Goal: Information Seeking & Learning: Compare options

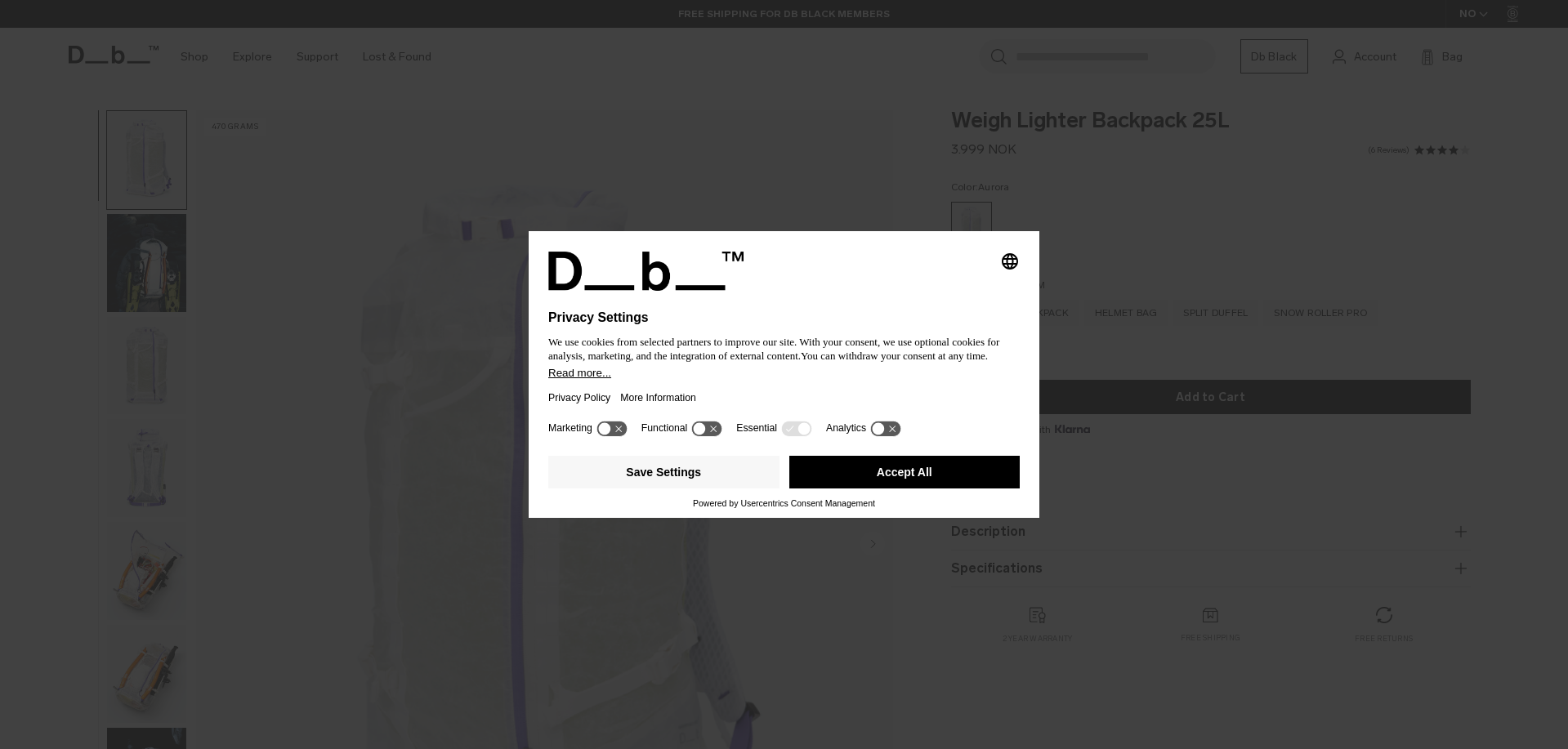
click at [935, 488] on button "Accept All" at bounding box center [905, 472] width 231 height 33
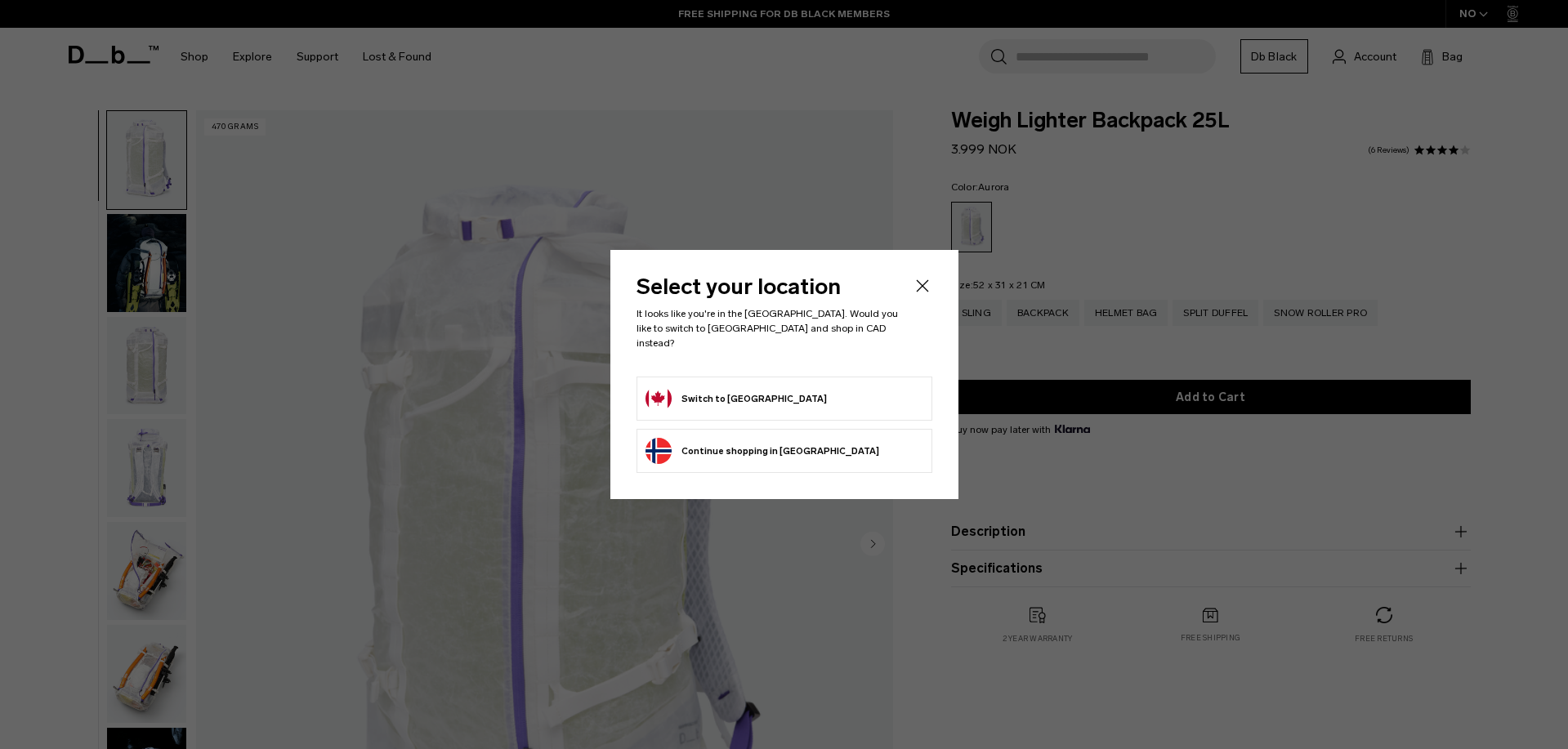
click at [782, 386] on form "Switch to Canada" at bounding box center [785, 399] width 278 height 26
click at [711, 392] on button "Switch to Canada" at bounding box center [737, 399] width 181 height 26
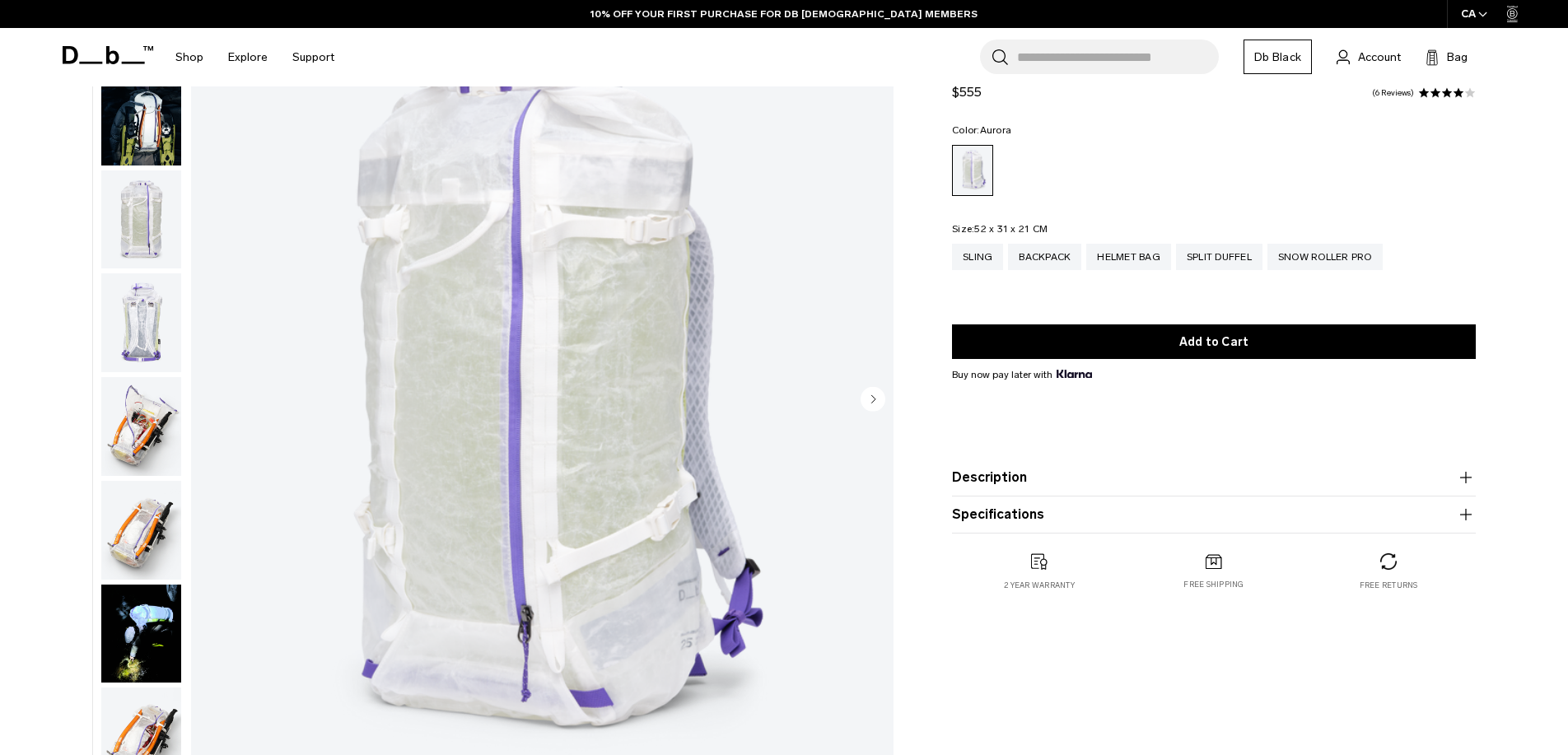
scroll to position [3, 0]
click at [148, 516] on img "button" at bounding box center [141, 527] width 80 height 99
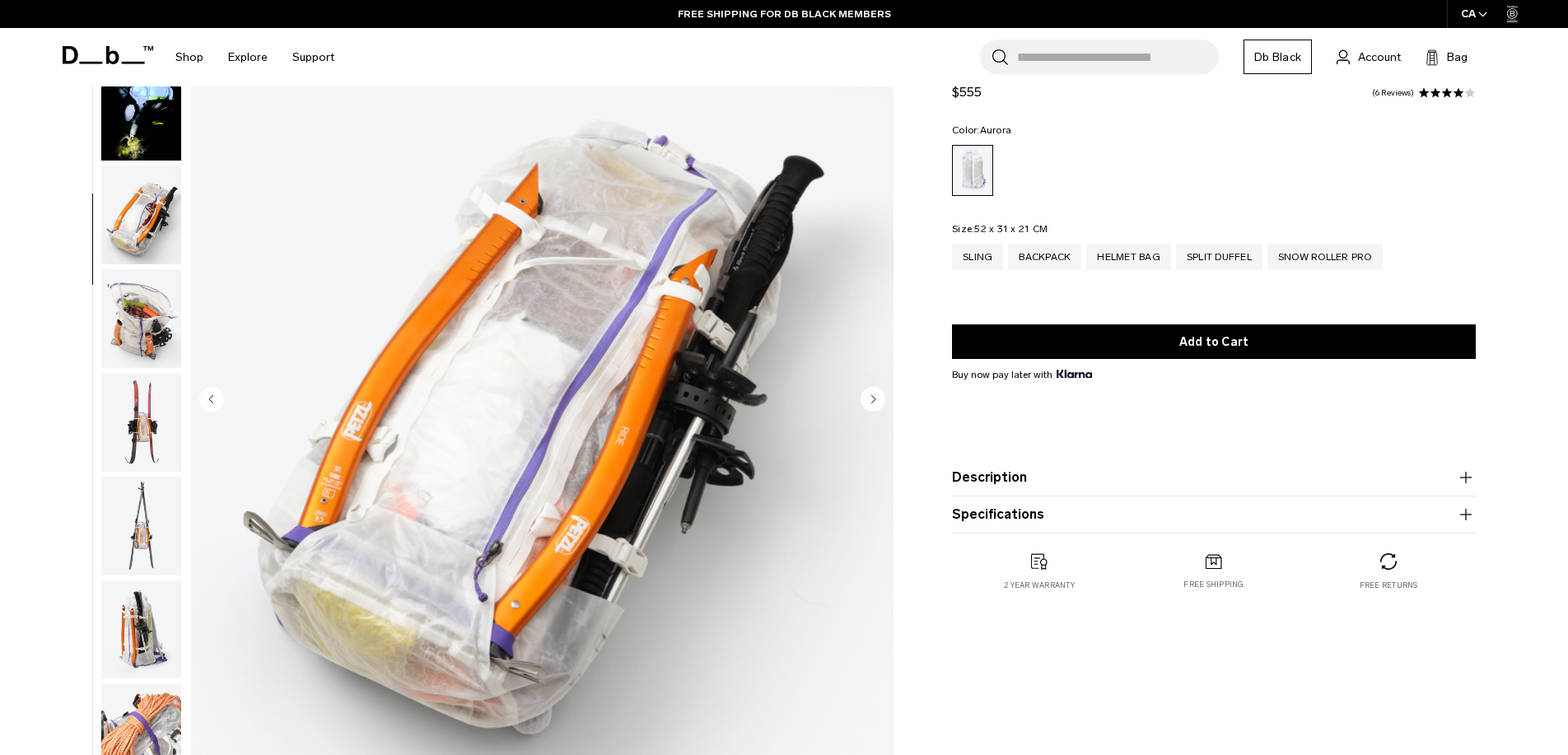
scroll to position [640, 0]
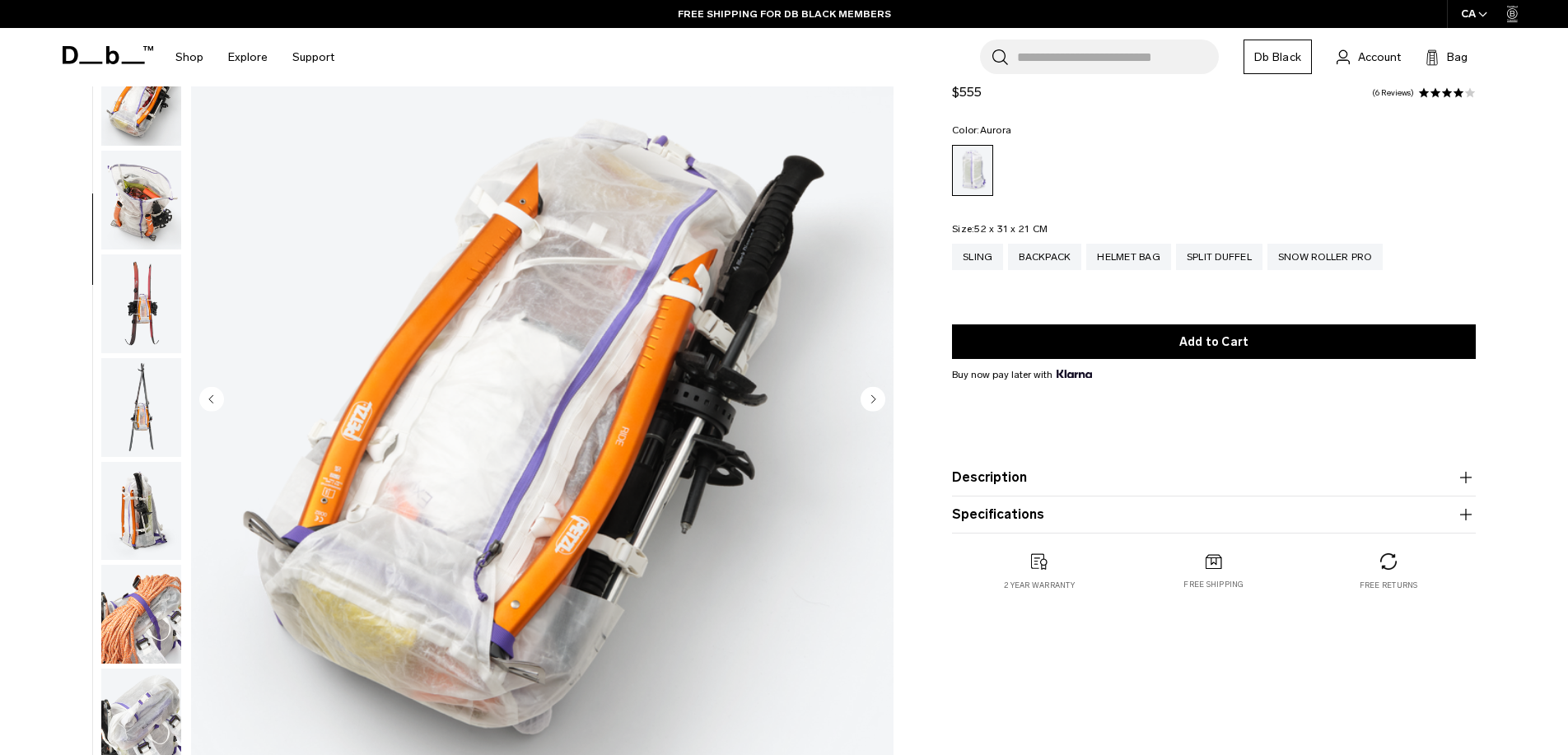
click at [148, 602] on img "button" at bounding box center [141, 614] width 80 height 99
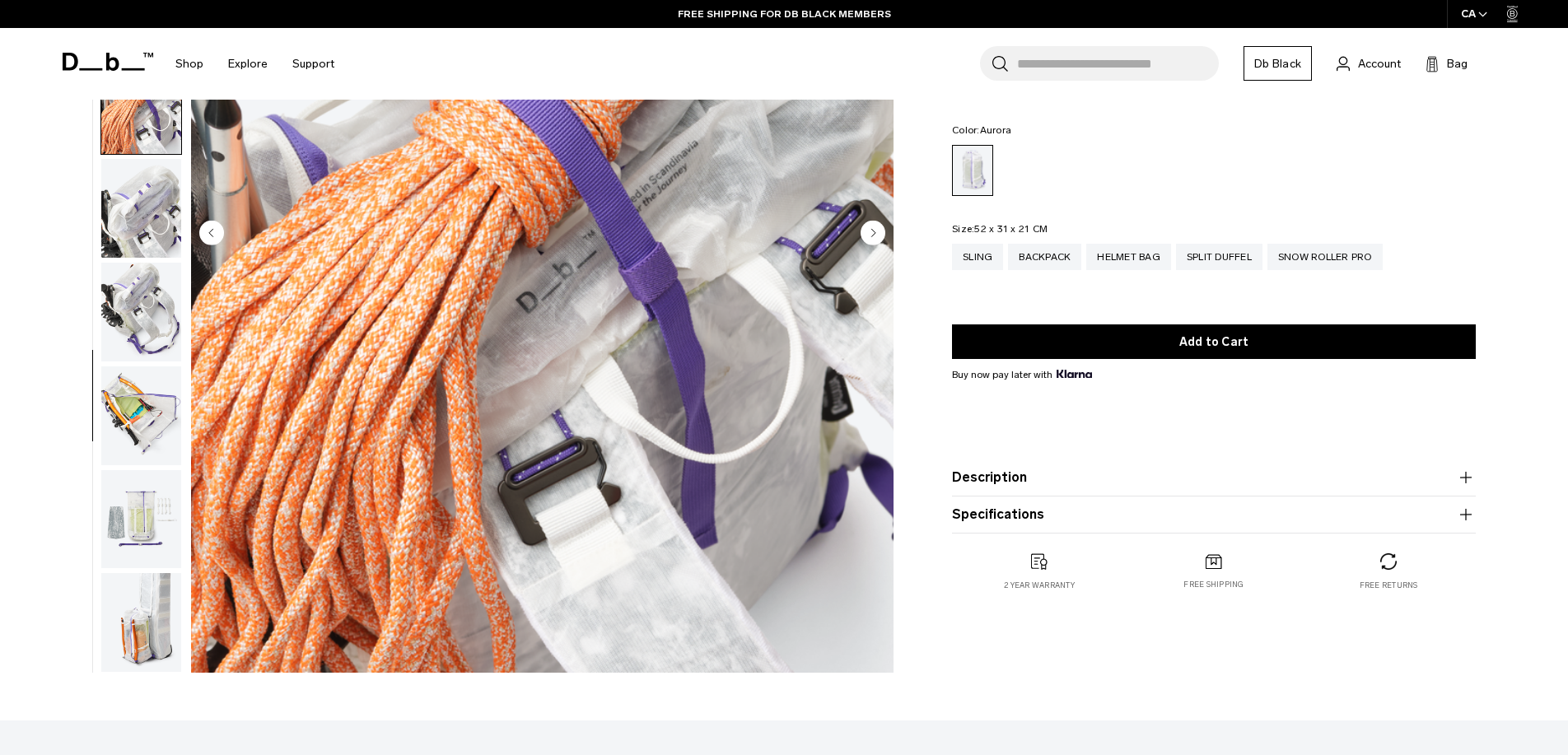
scroll to position [476, 0]
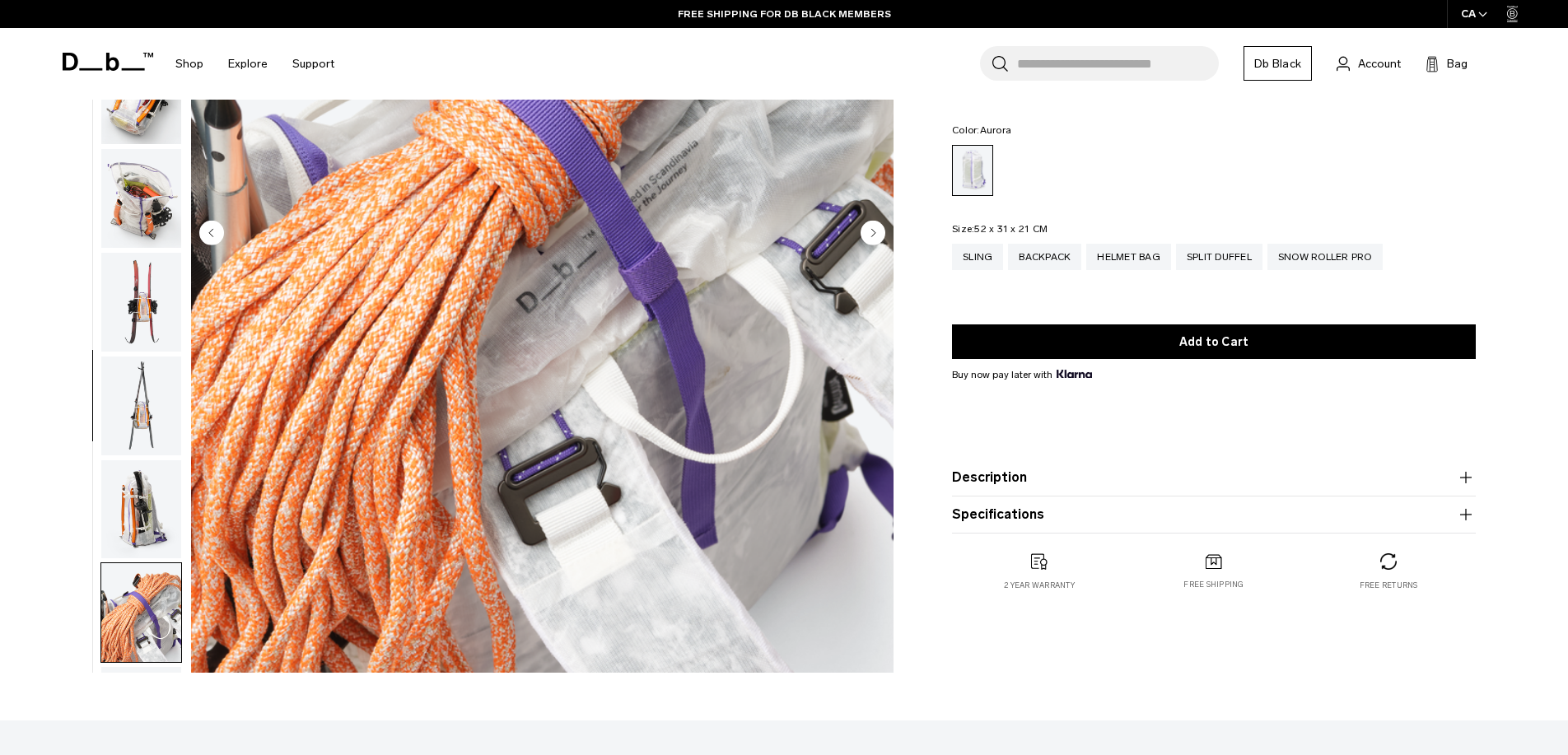
click at [151, 236] on img "button" at bounding box center [141, 198] width 80 height 99
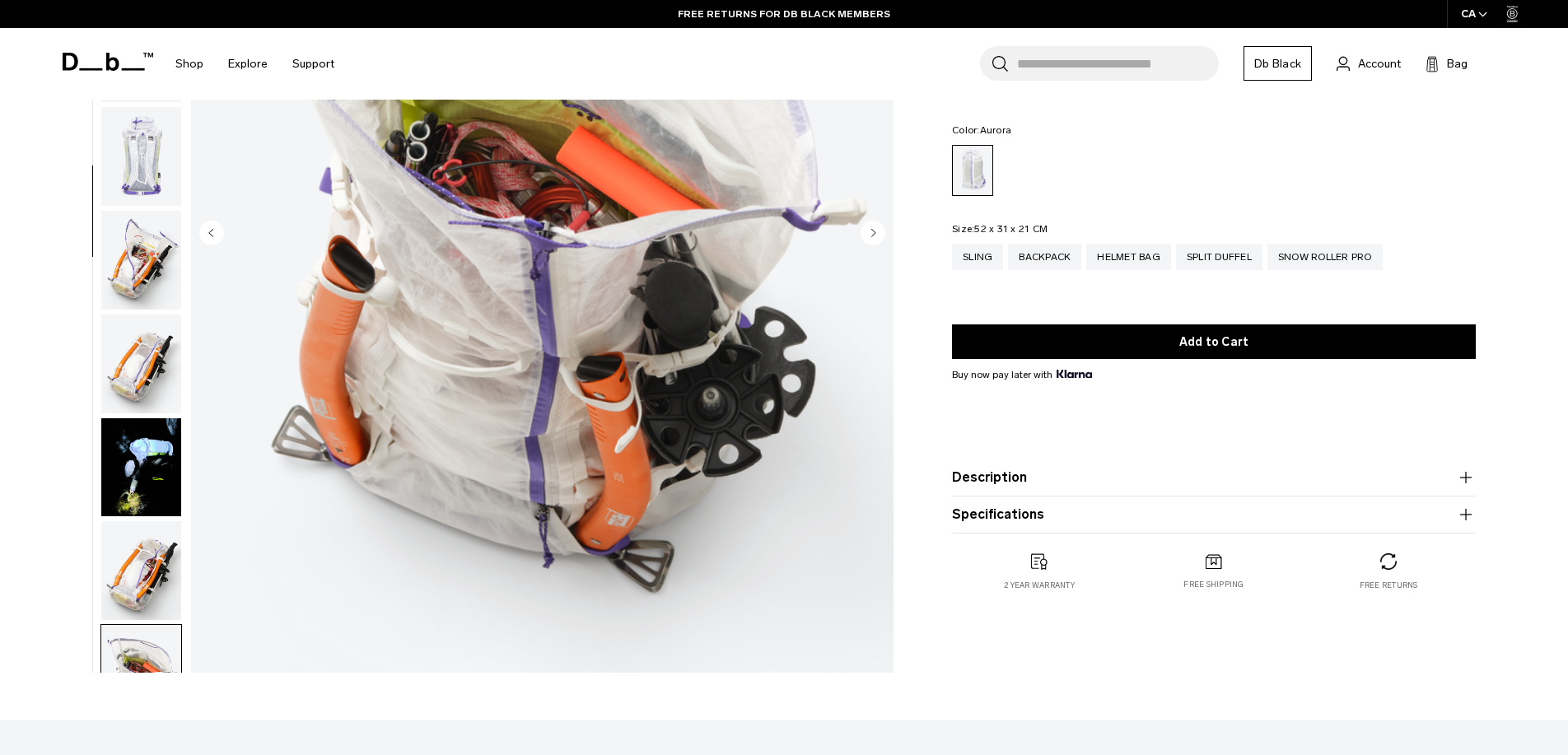
scroll to position [0, 0]
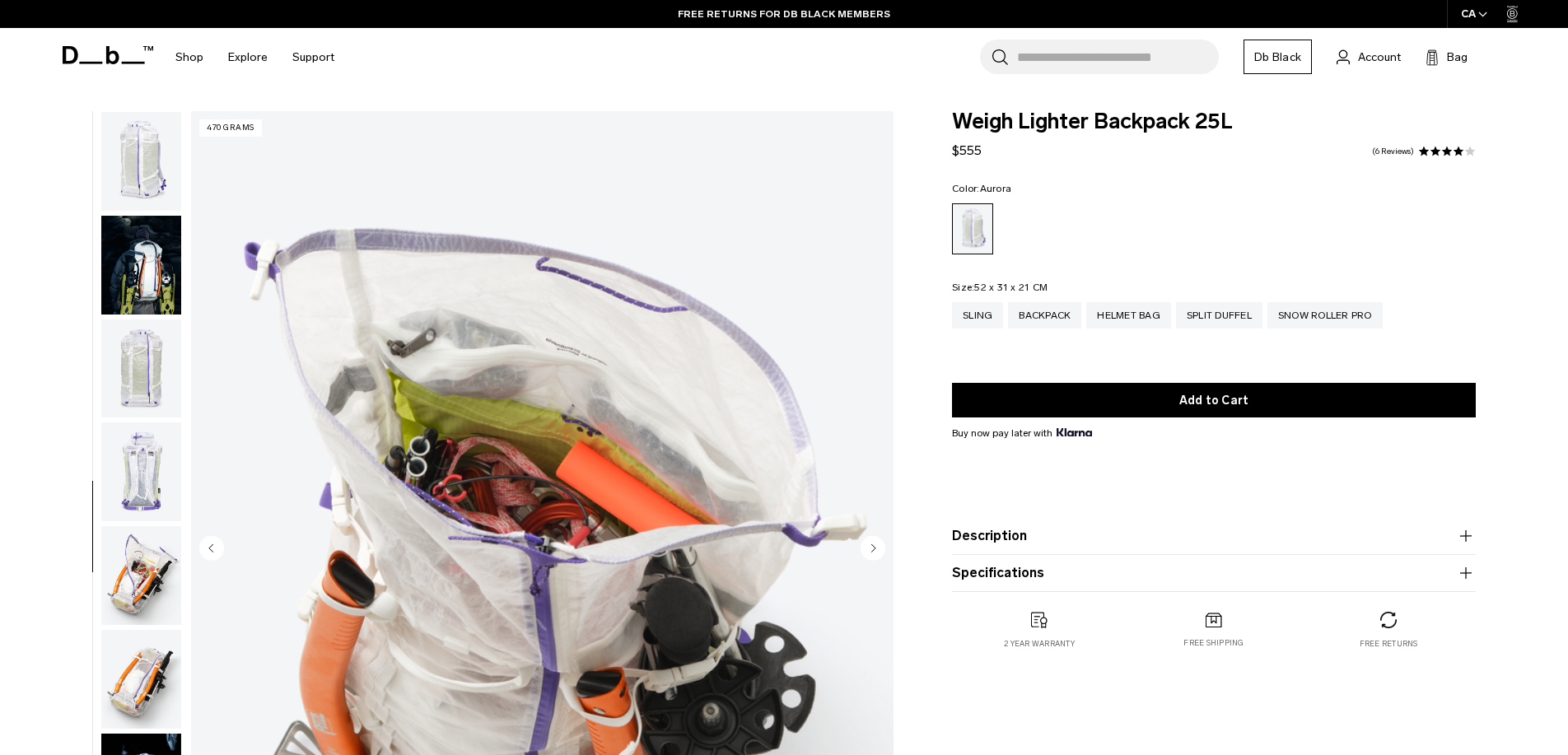
click at [145, 254] on img "button" at bounding box center [141, 265] width 80 height 99
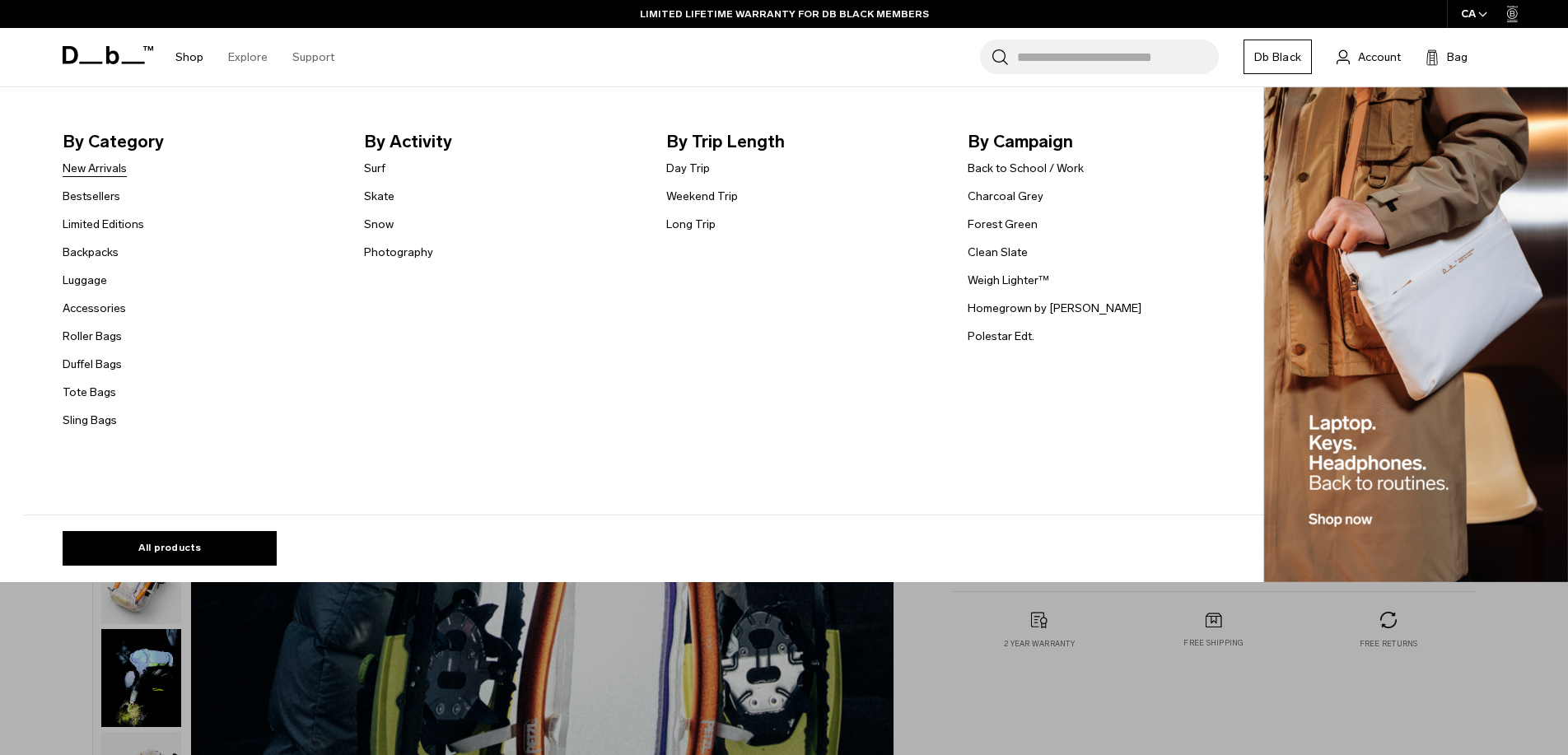
click at [117, 167] on link "New Arrivals" at bounding box center [95, 169] width 64 height 17
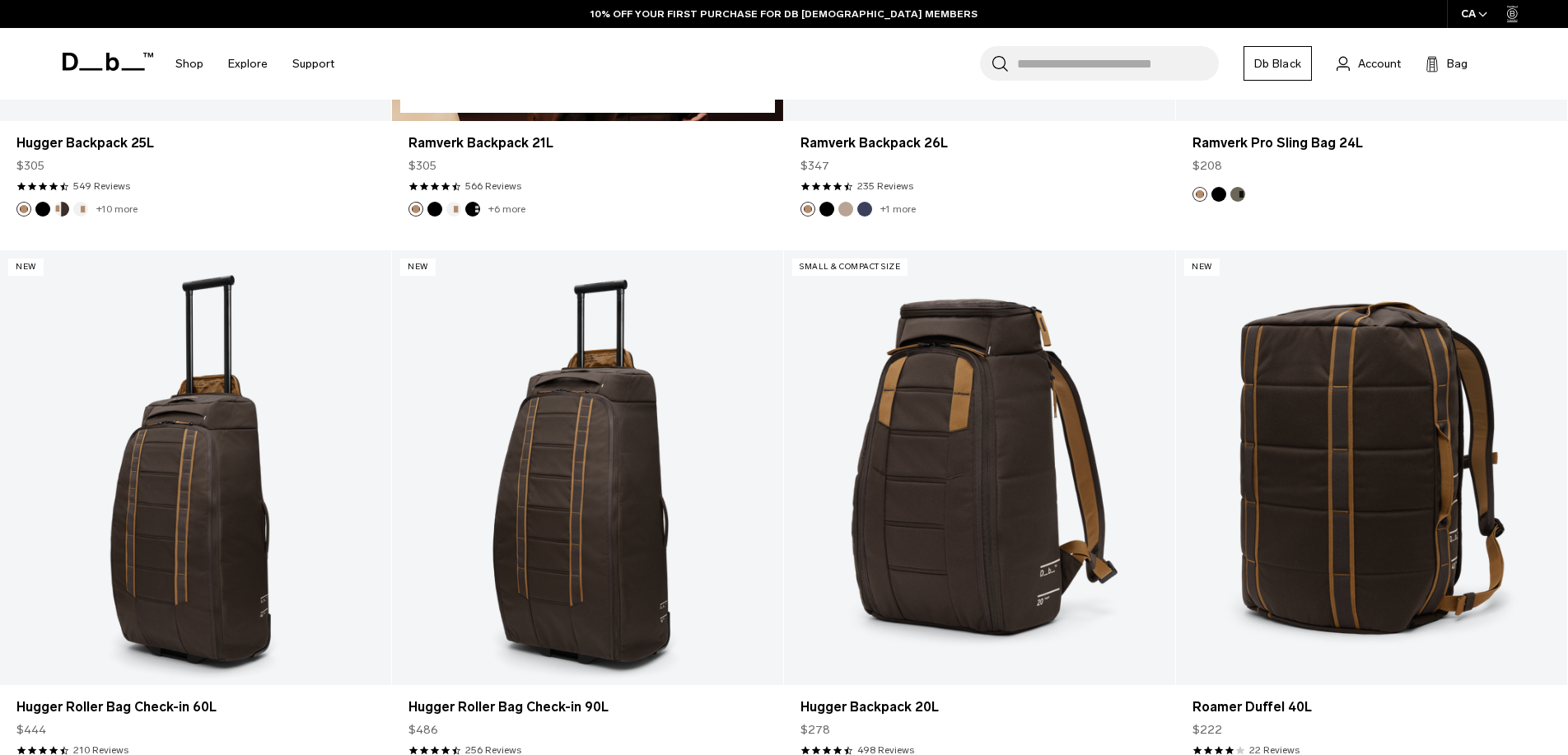
scroll to position [3845, 0]
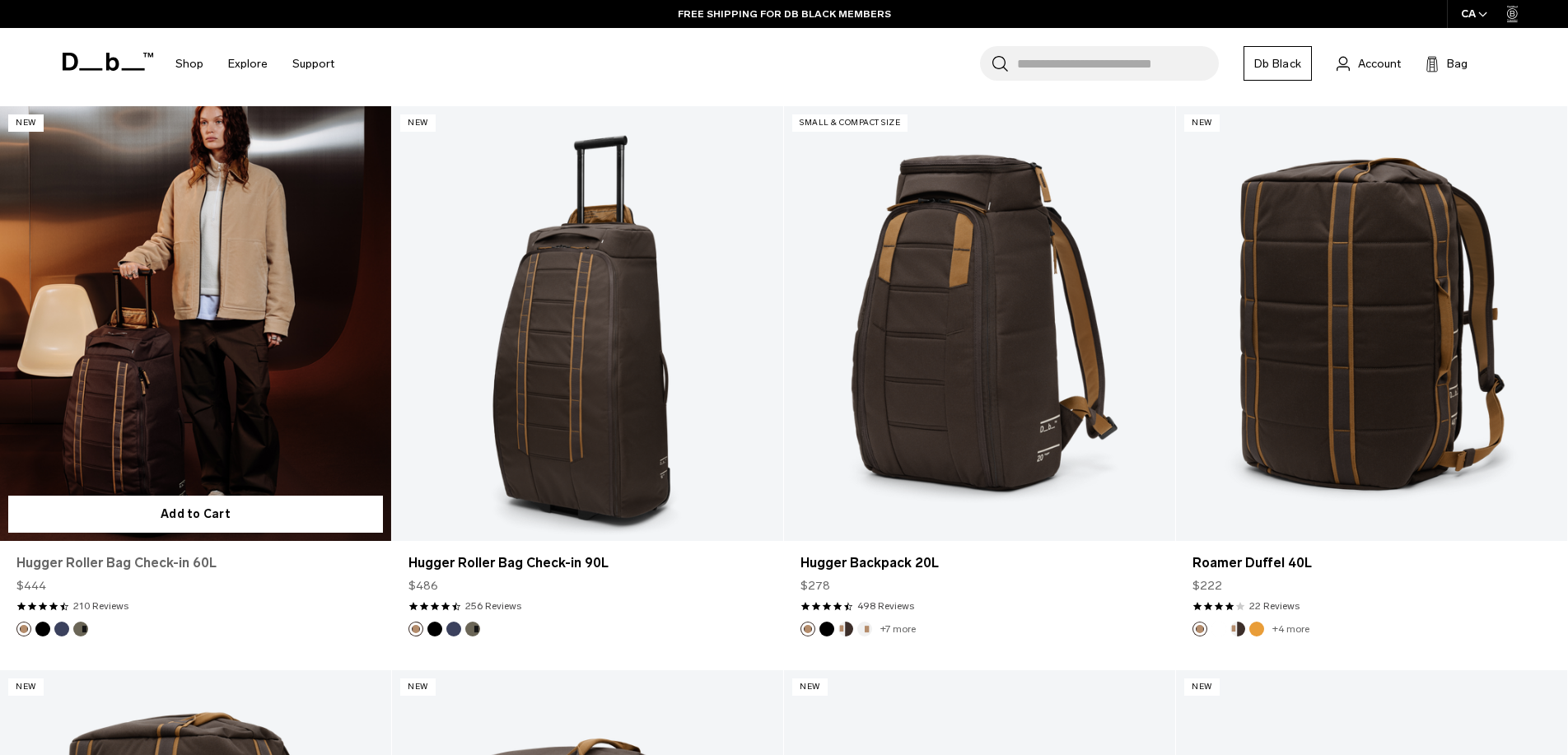
click at [184, 565] on link "Hugger Roller Bag Check-in 60L" at bounding box center [196, 563] width 358 height 20
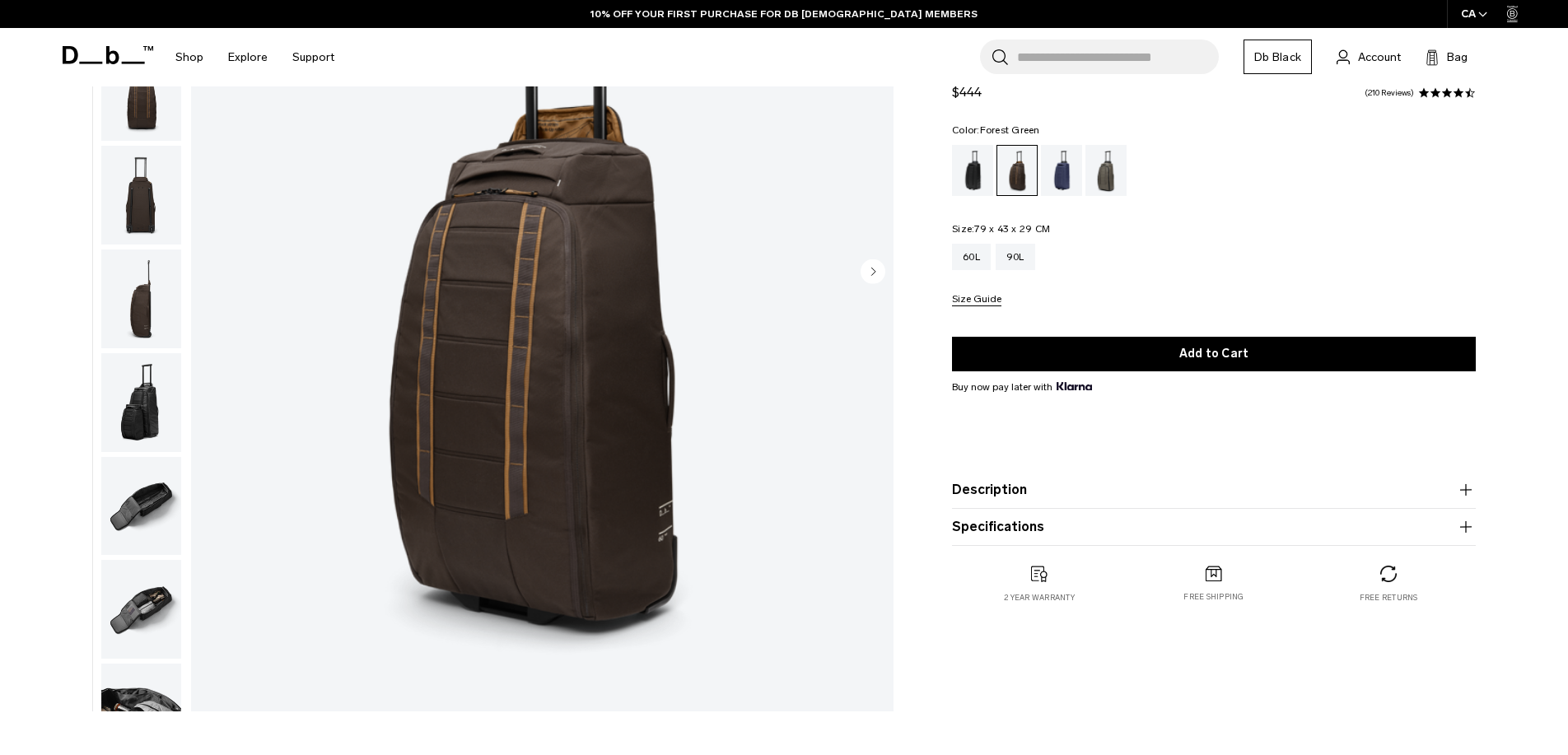
click at [1105, 190] on div "Forest Green" at bounding box center [1107, 170] width 42 height 51
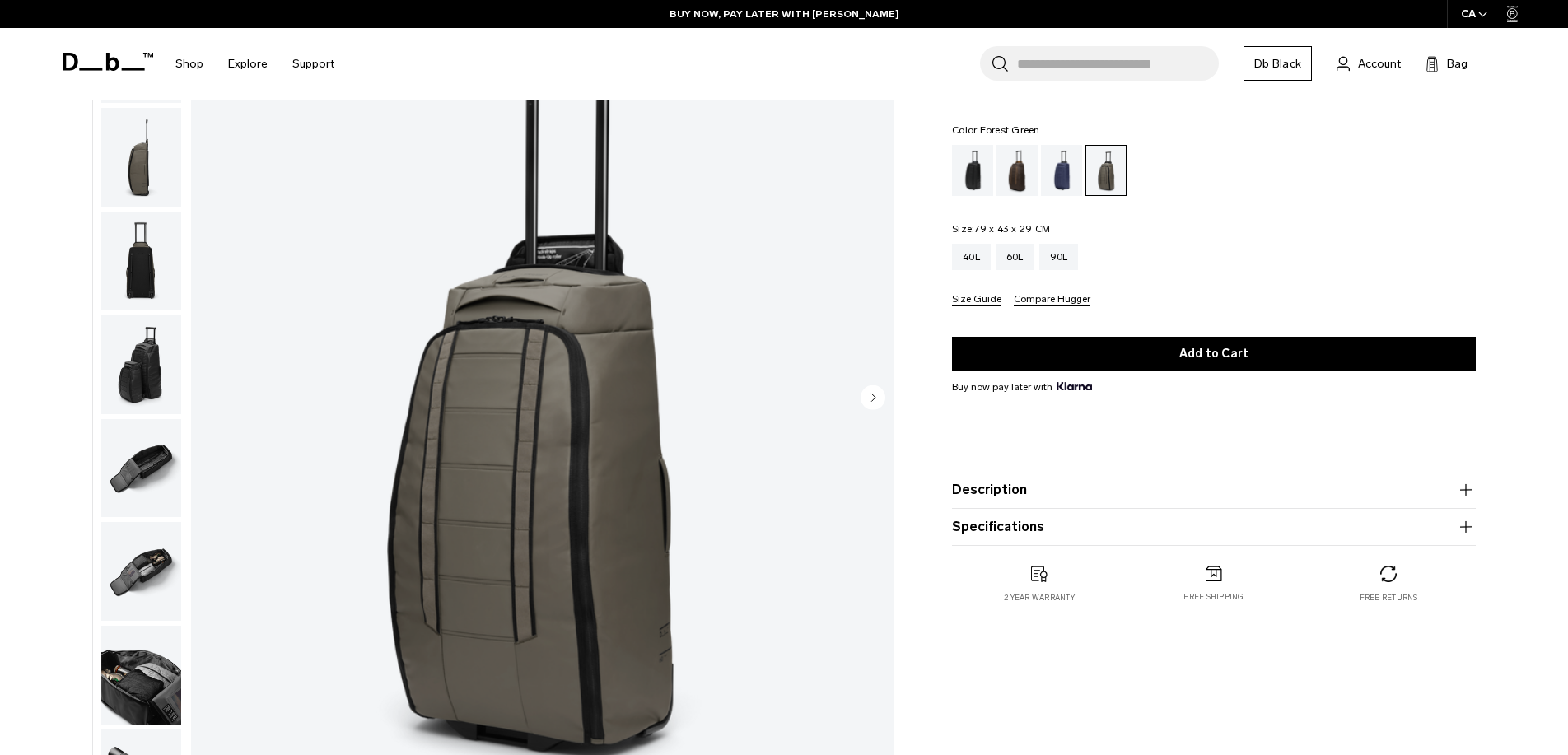
scroll to position [272, 0]
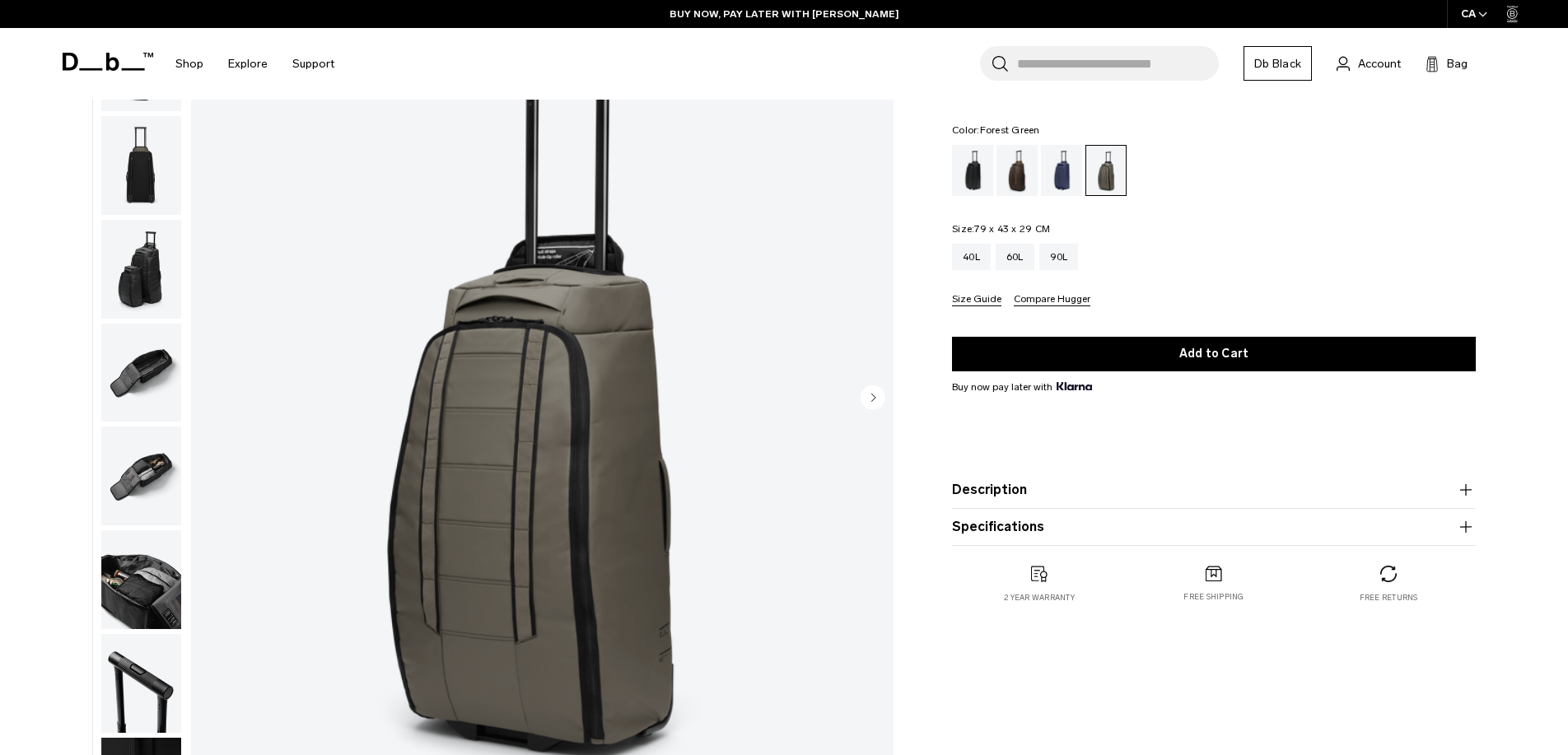
click at [149, 362] on img "button" at bounding box center [141, 373] width 80 height 99
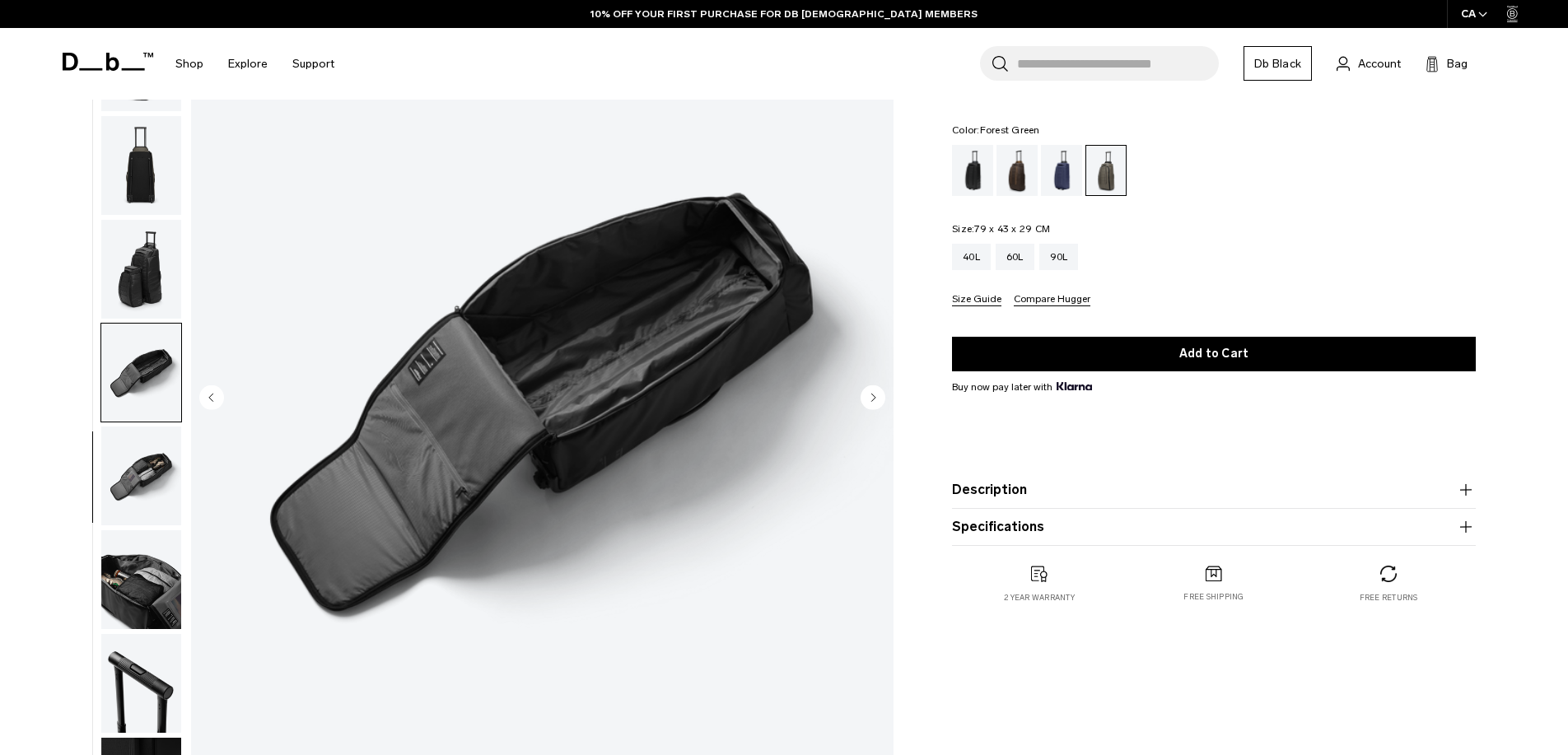
click at [151, 472] on img "button" at bounding box center [141, 476] width 80 height 99
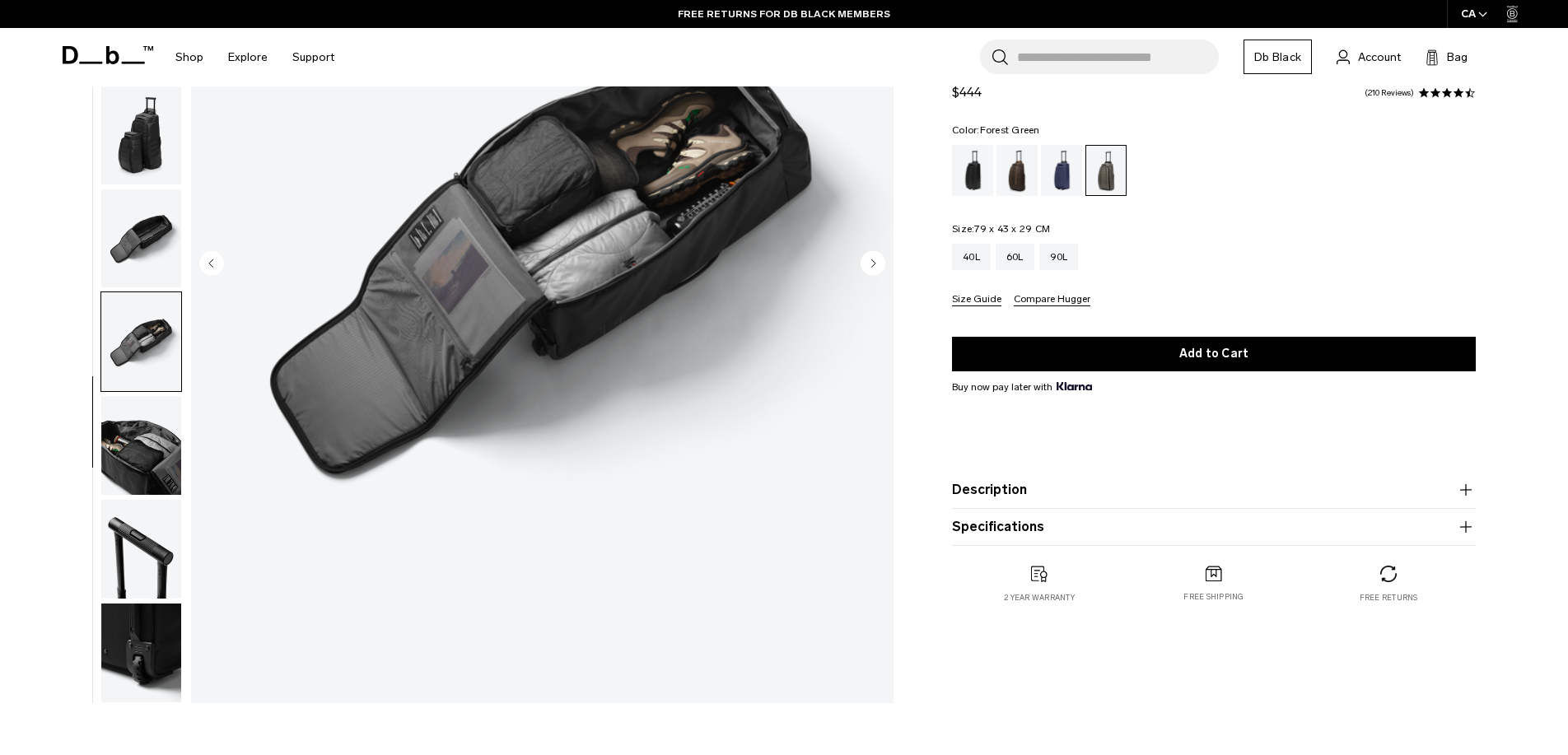
scroll to position [0, 0]
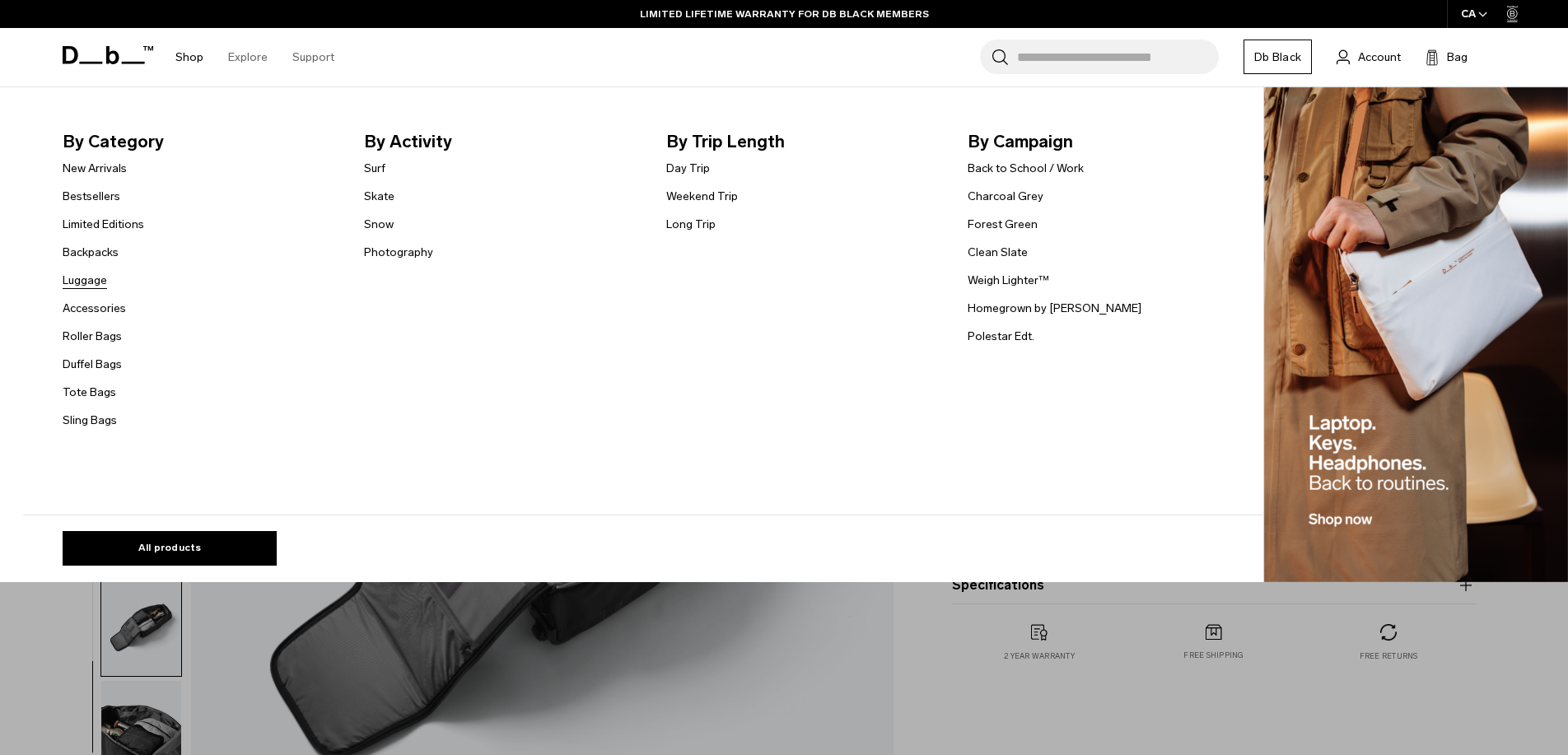
click at [97, 284] on link "Luggage" at bounding box center [84, 280] width 44 height 17
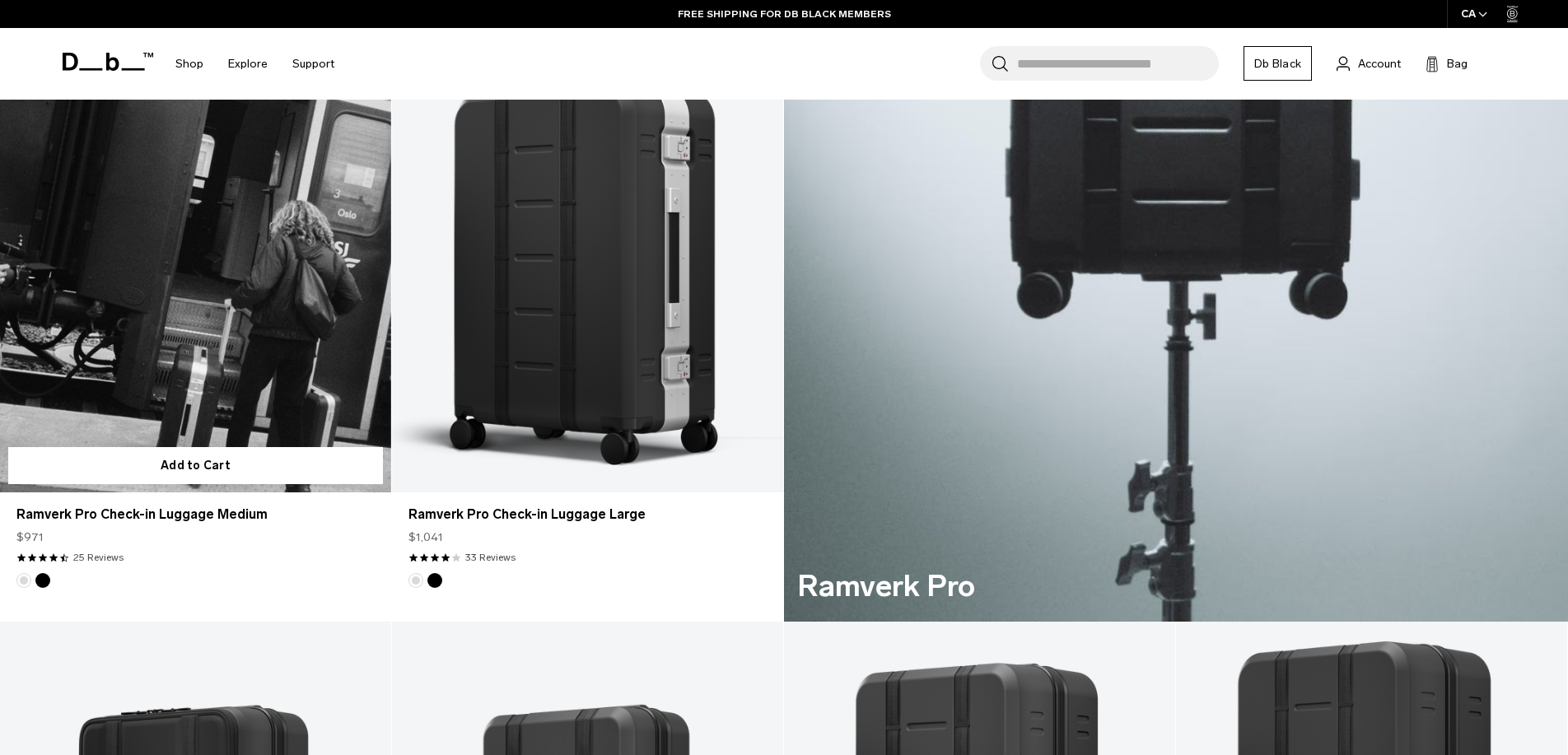
scroll to position [941, 0]
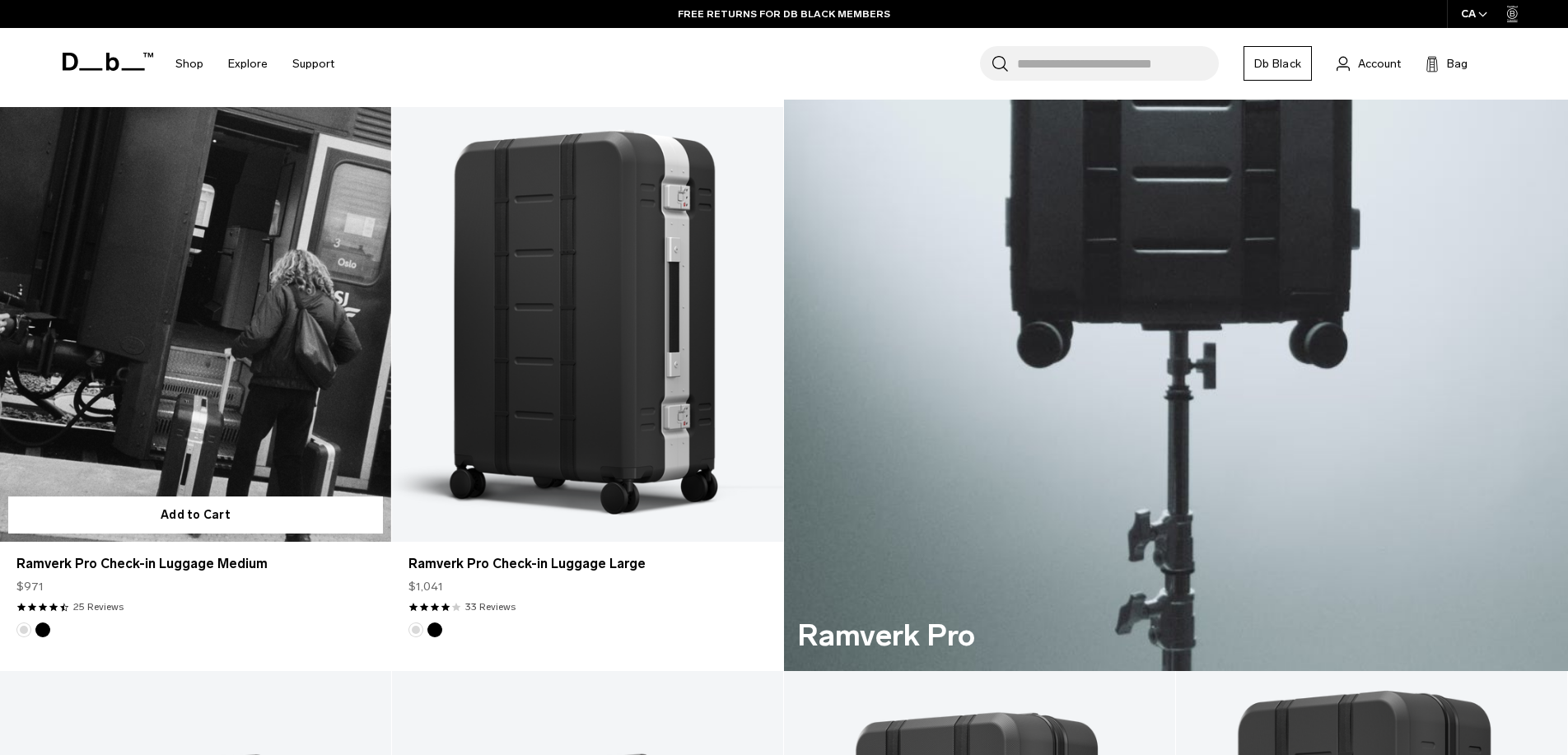
click at [221, 362] on link "Ramverk Pro Check-in Luggage Medium" at bounding box center [196, 324] width 392 height 435
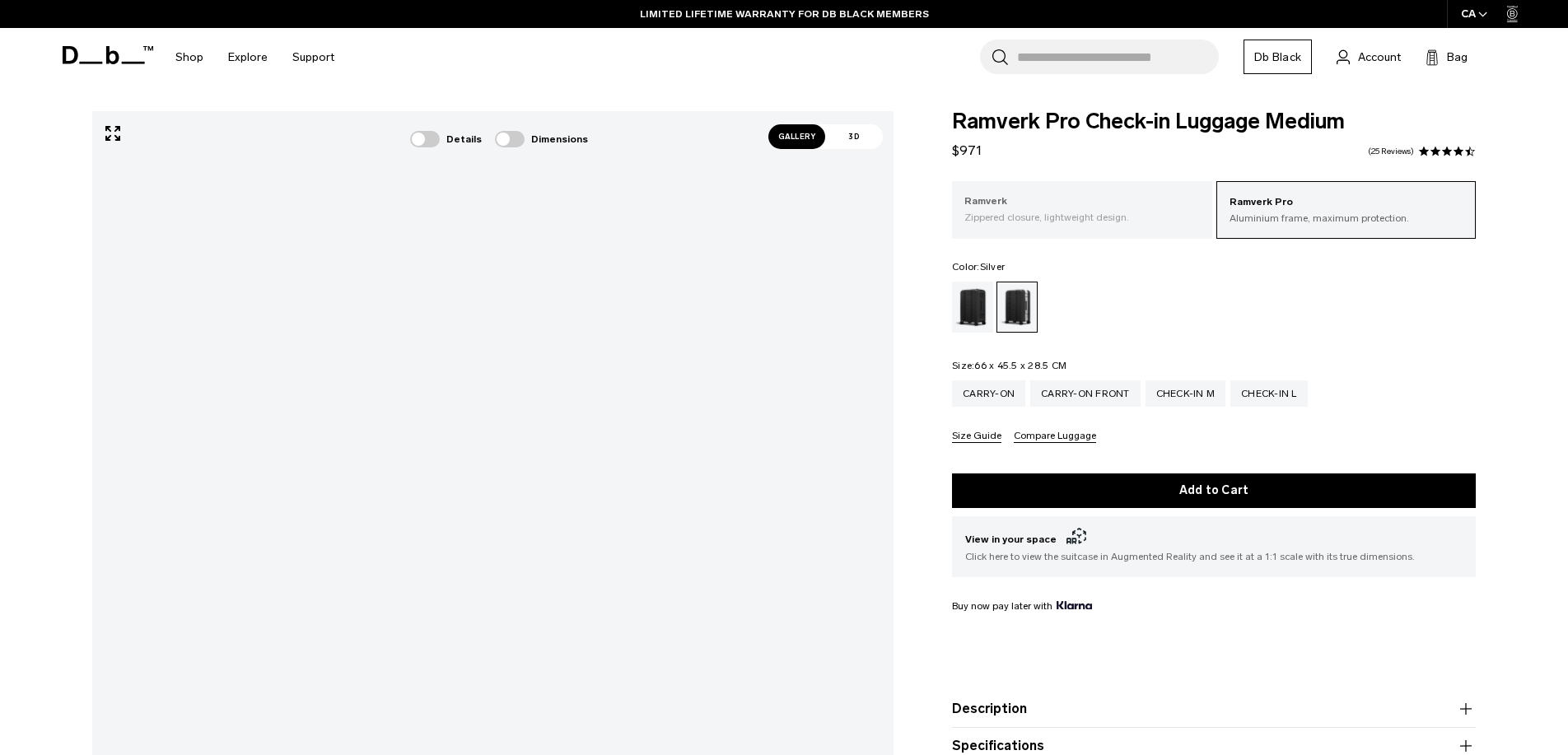
click at [1062, 215] on p "Zippered closure, lightweight design." at bounding box center [1082, 217] width 236 height 15
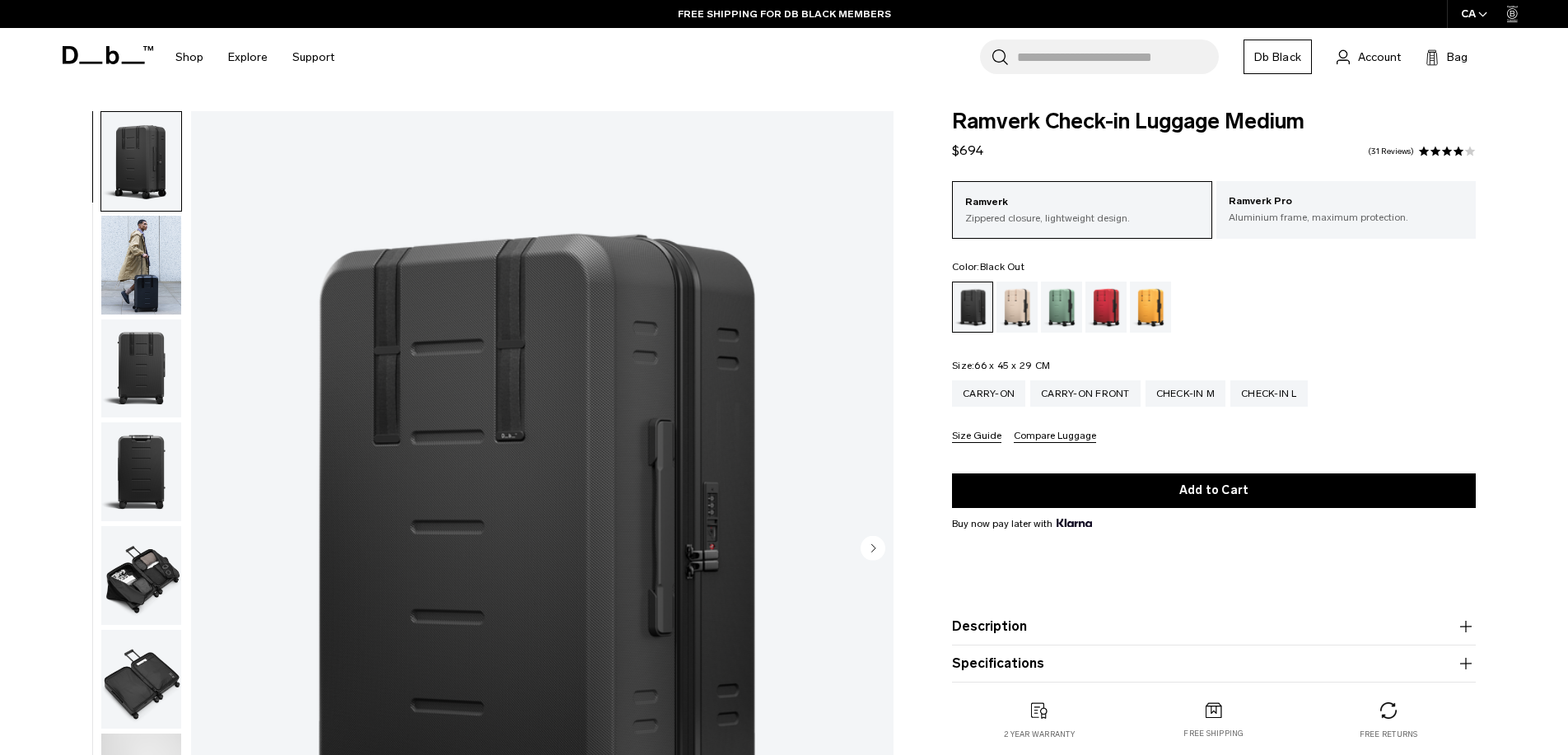
click at [120, 593] on img "button" at bounding box center [141, 576] width 80 height 99
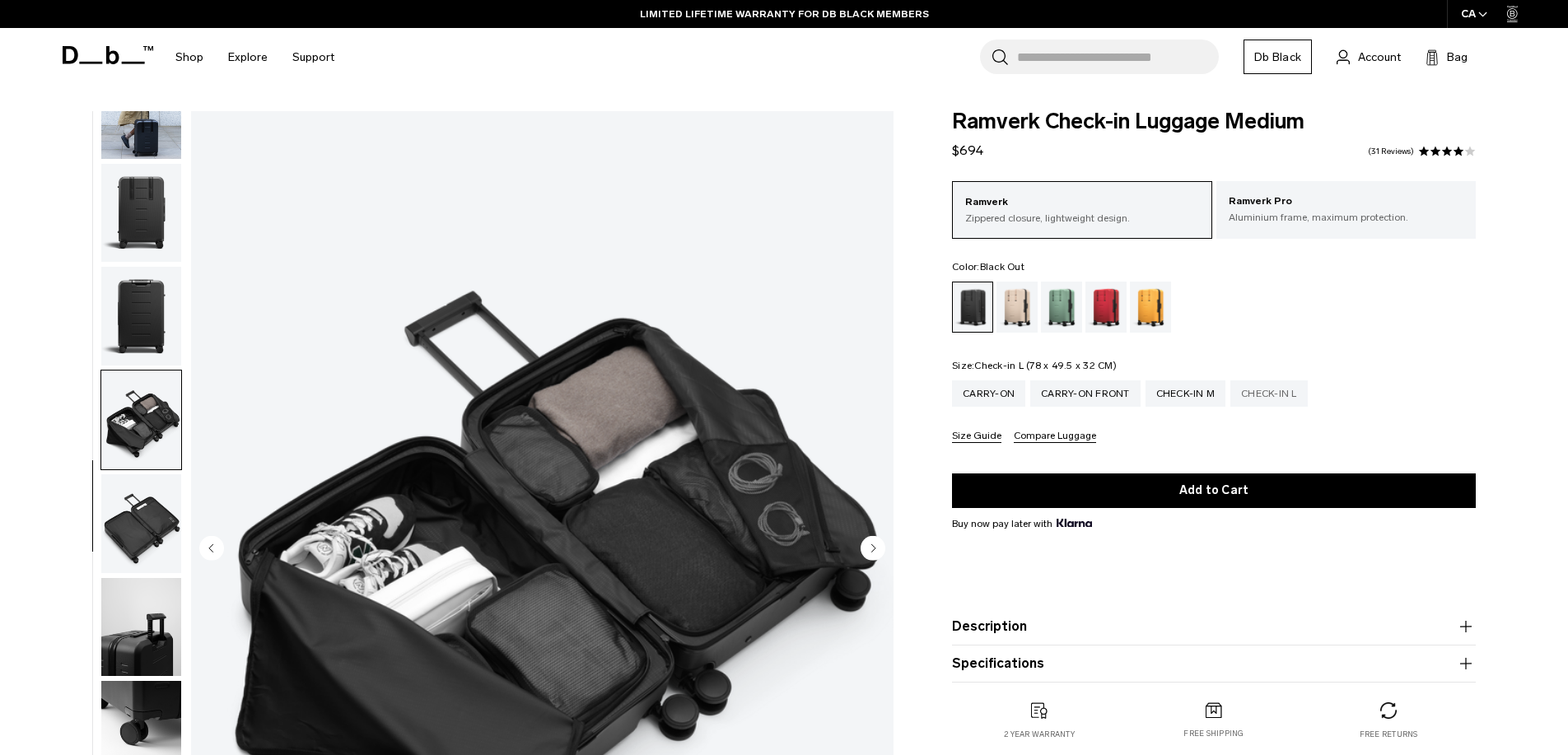
click at [1269, 401] on div "Check-in L" at bounding box center [1269, 393] width 77 height 26
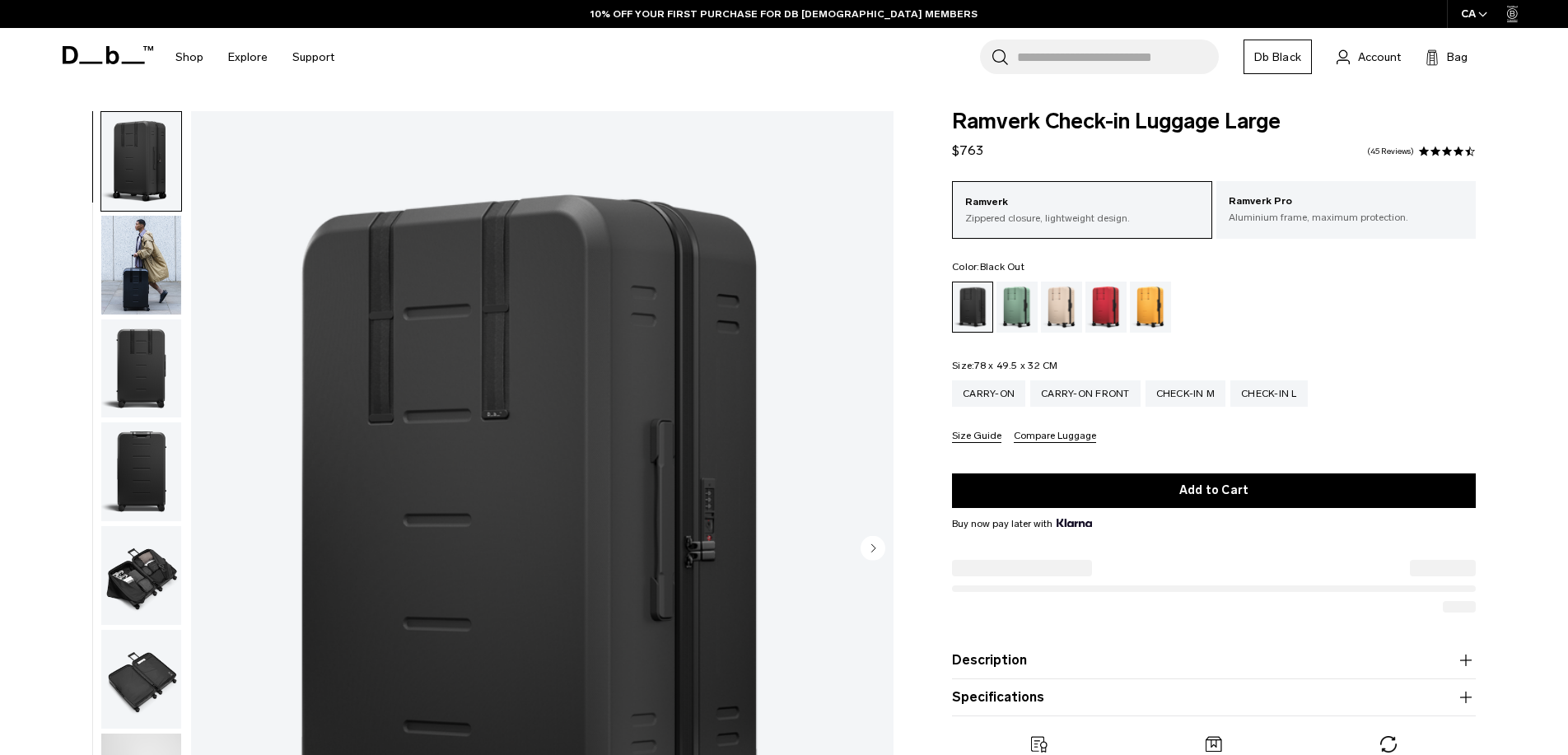
click at [150, 561] on img "button" at bounding box center [141, 576] width 80 height 99
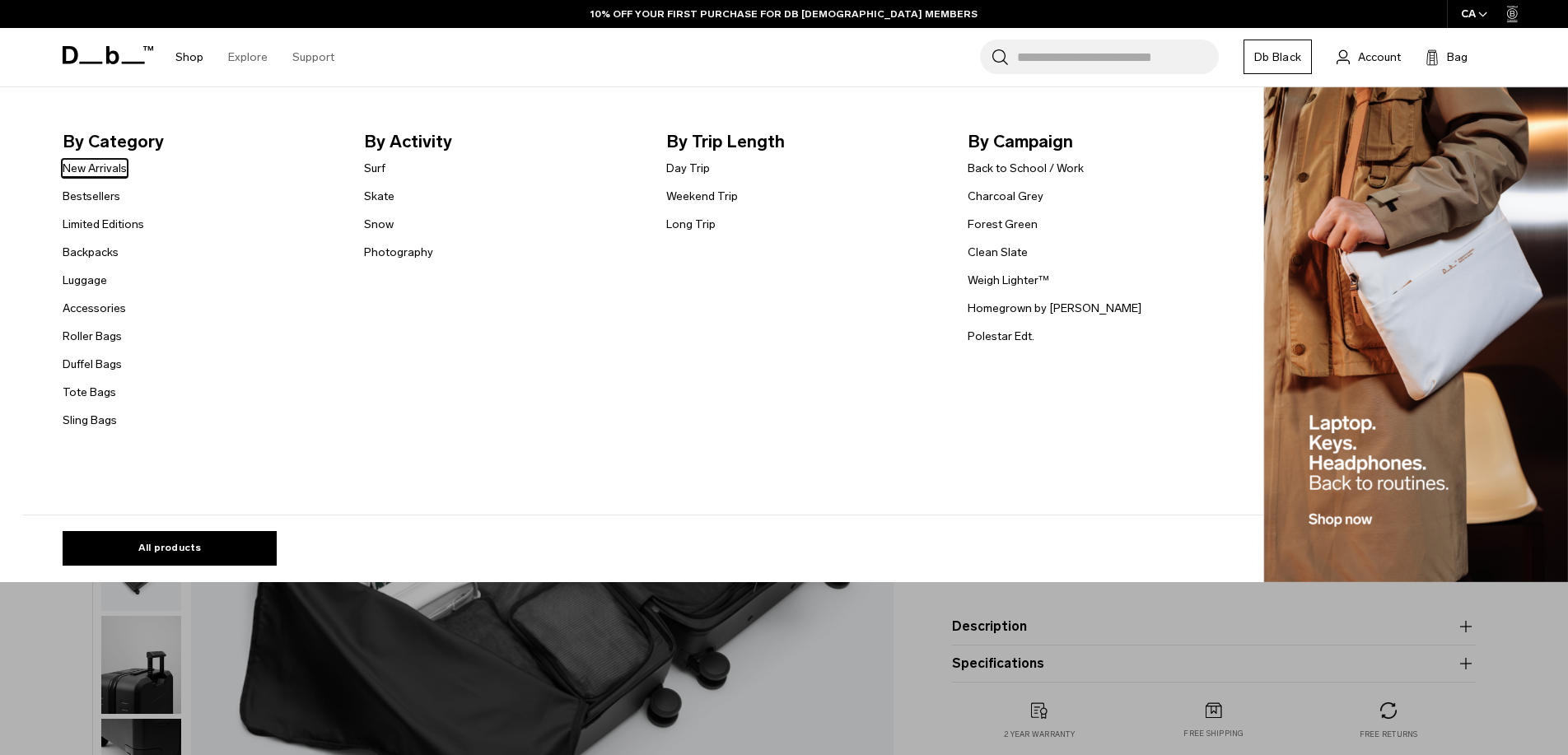
click at [95, 168] on link "New Arrivals" at bounding box center [95, 169] width 64 height 17
